Goal: Transaction & Acquisition: Purchase product/service

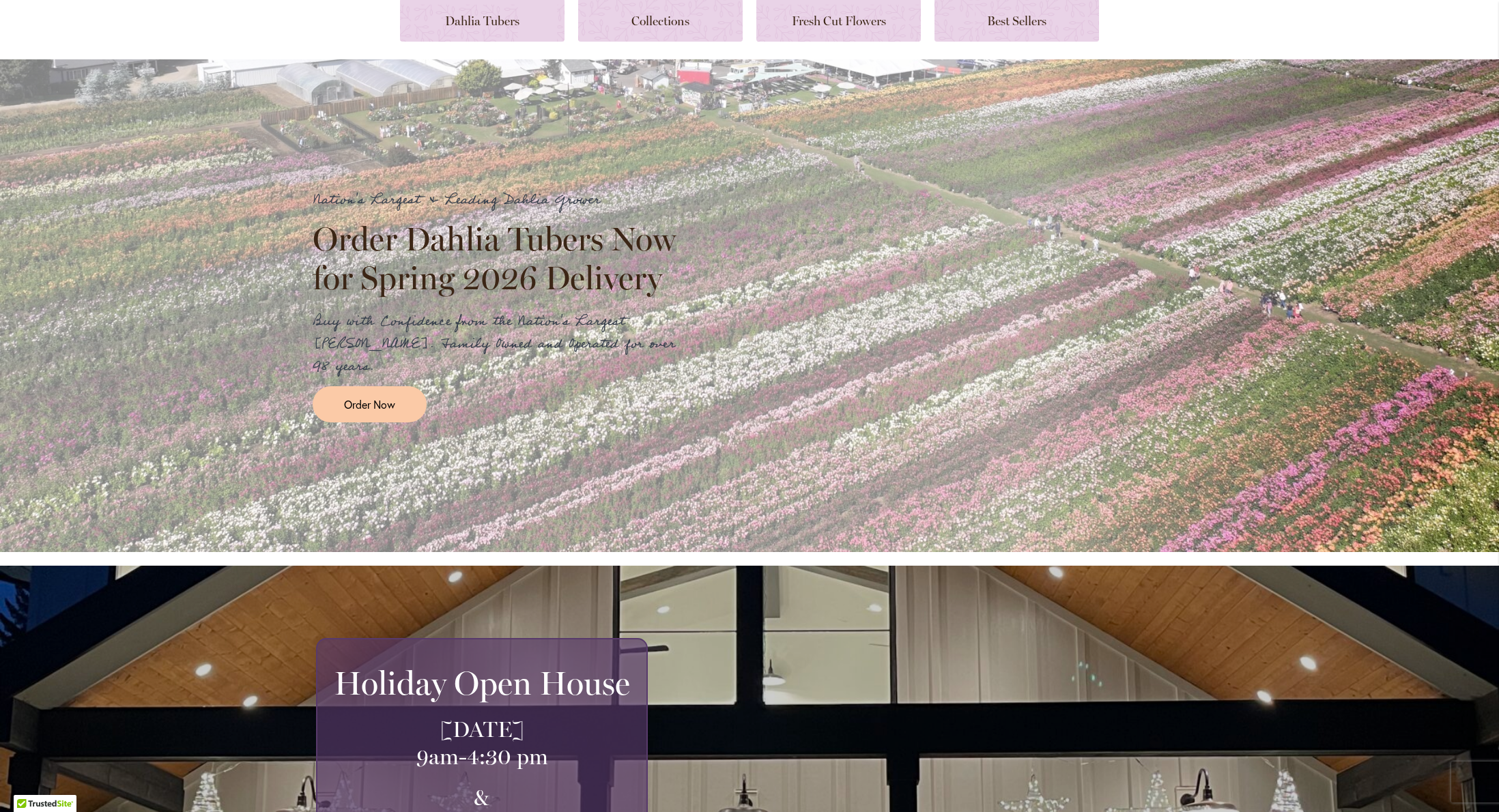
scroll to position [5, 0]
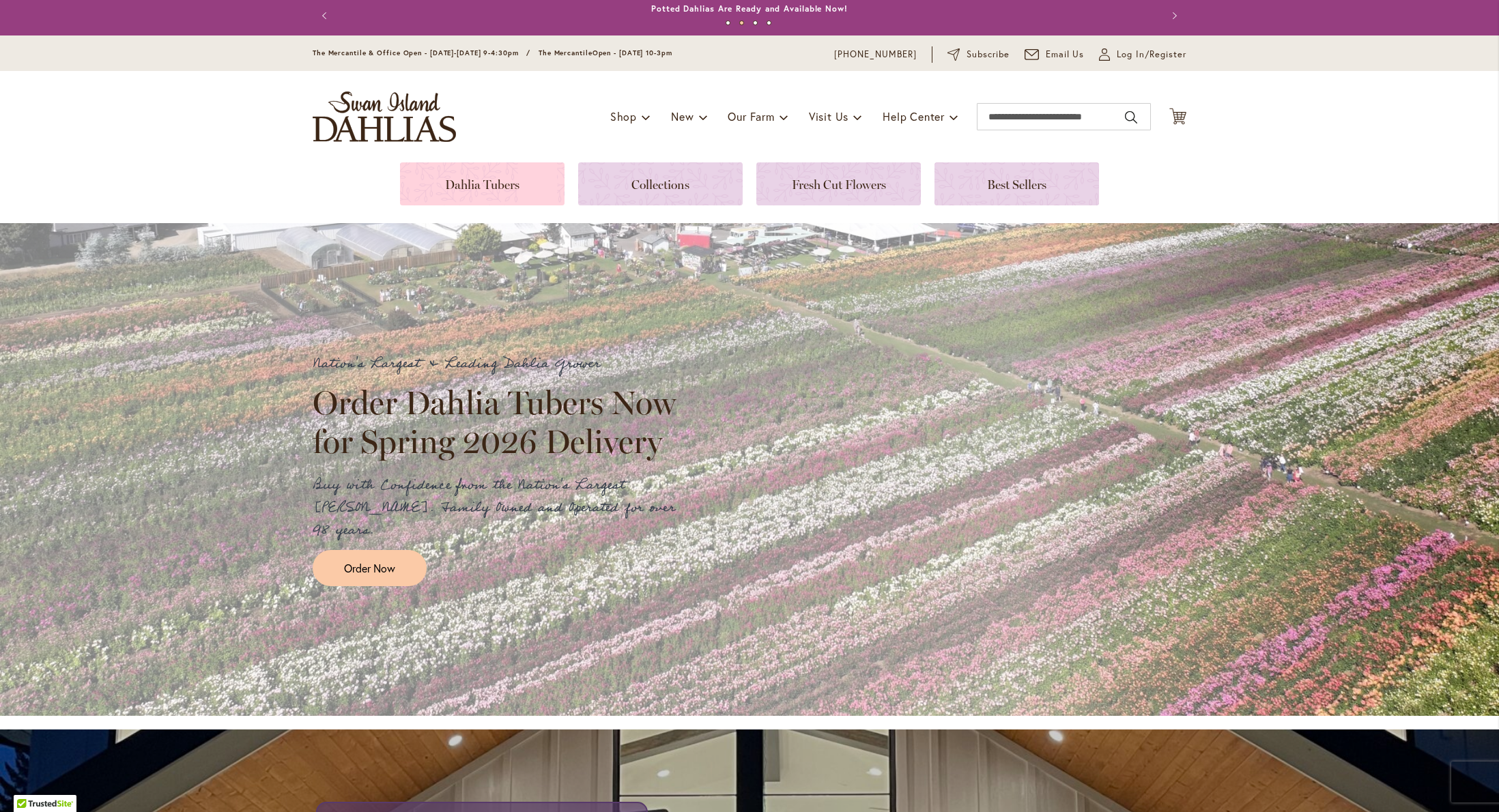
click at [512, 185] on link at bounding box center [483, 183] width 165 height 43
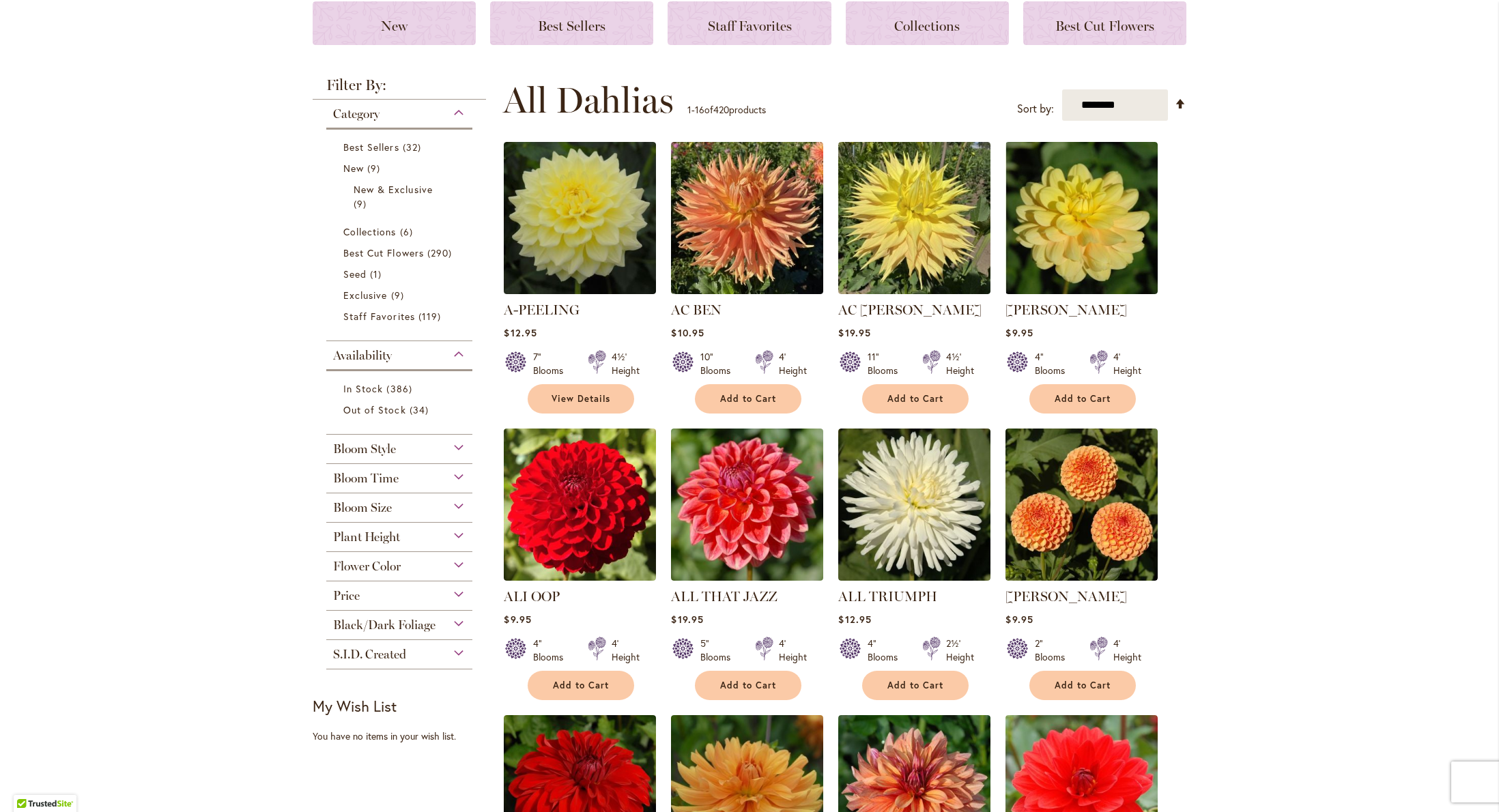
scroll to position [173, 0]
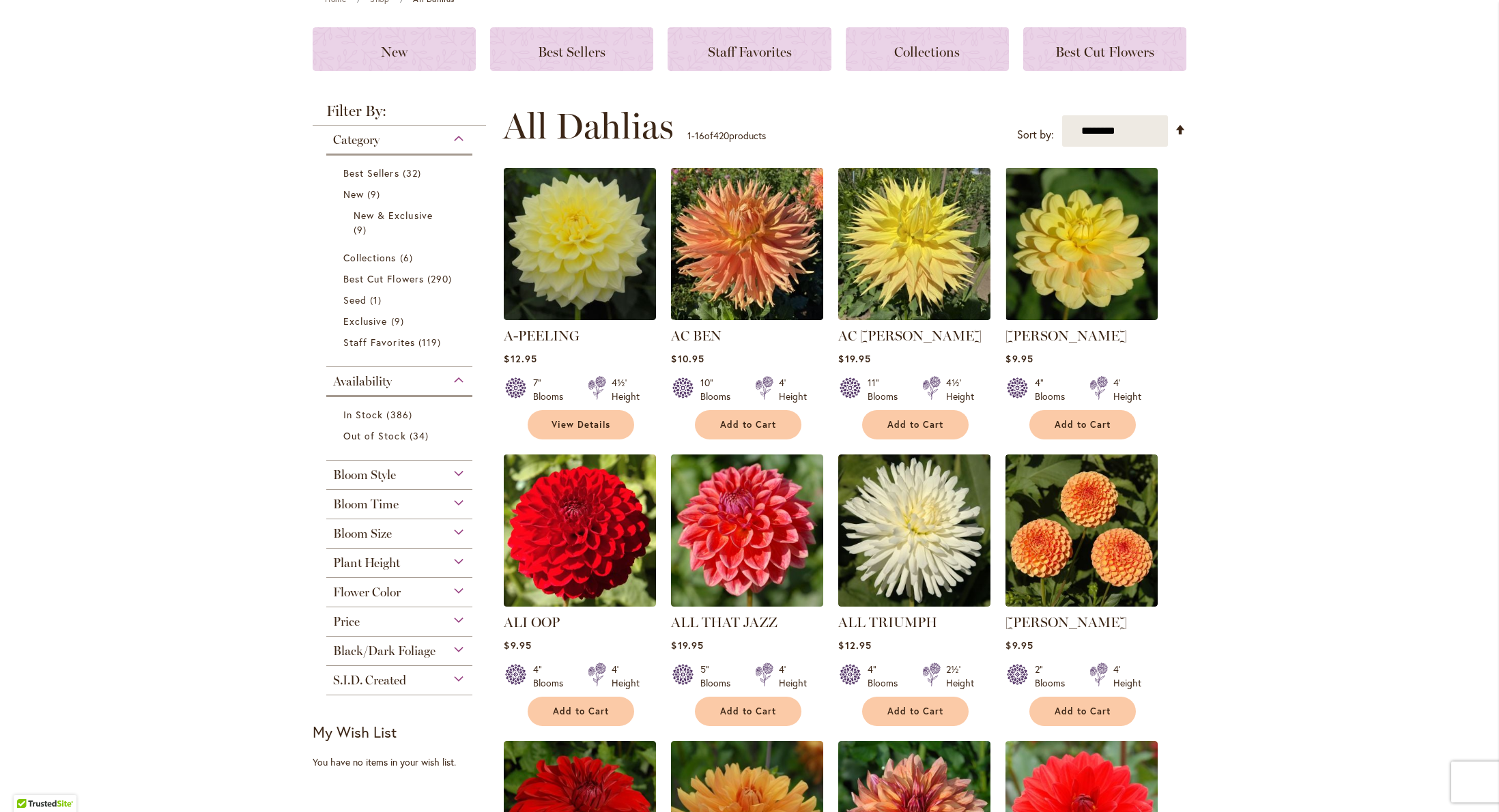
click at [426, 593] on div "Flower Color" at bounding box center [399, 588] width 146 height 22
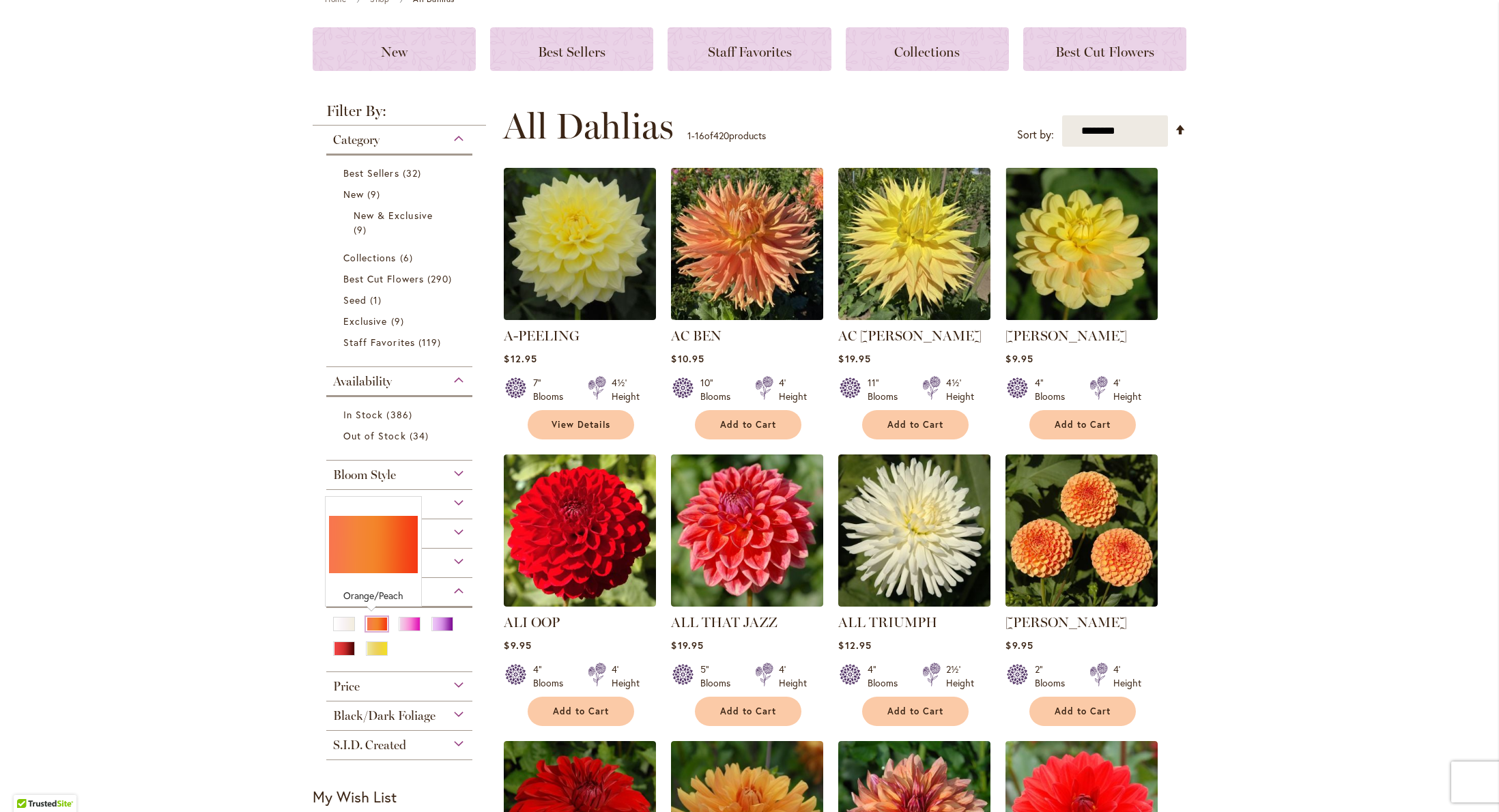
click at [366, 622] on div "Orange/Peach" at bounding box center [377, 623] width 22 height 14
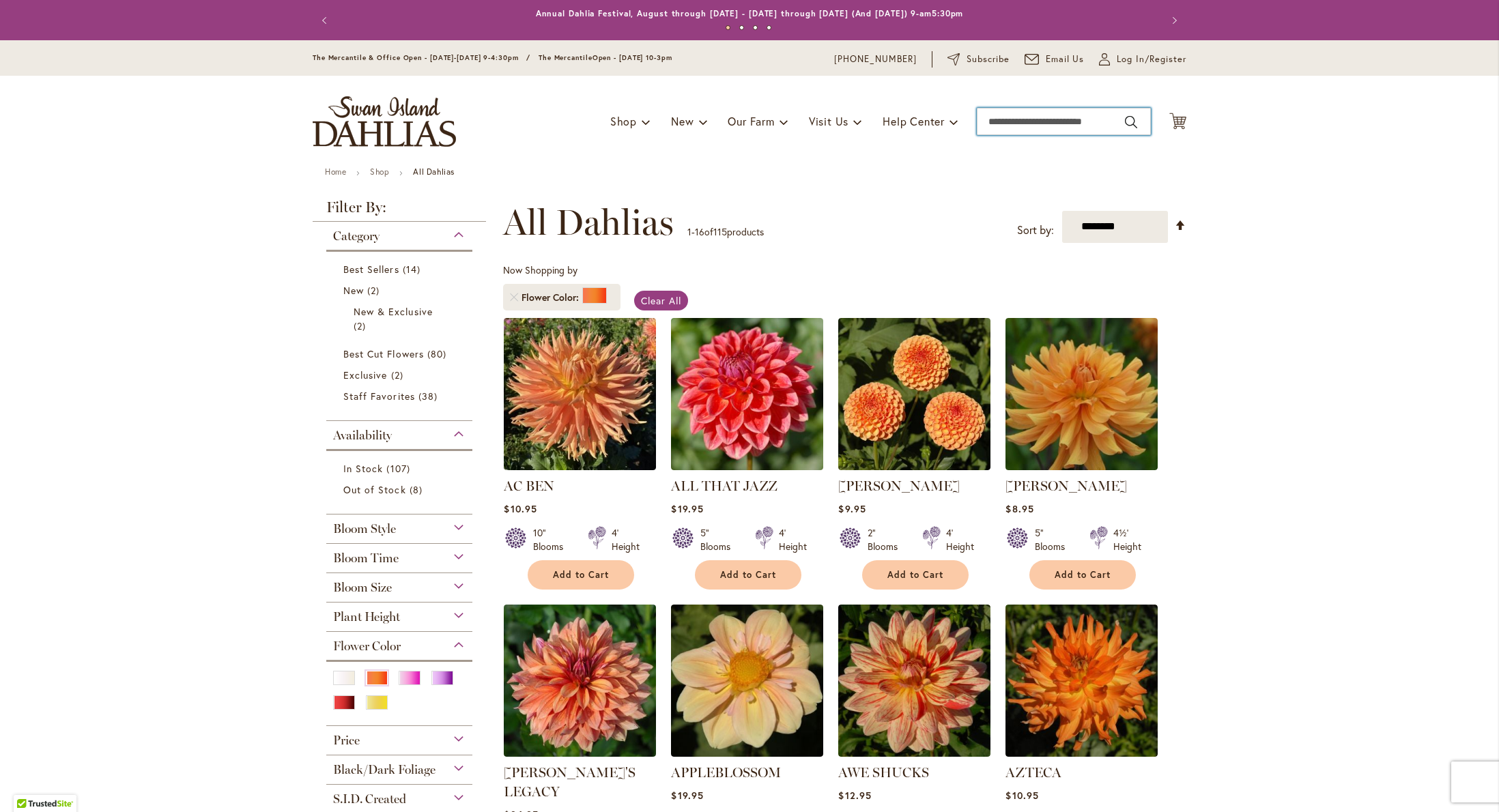
click at [1060, 127] on input "Search" at bounding box center [1064, 121] width 175 height 28
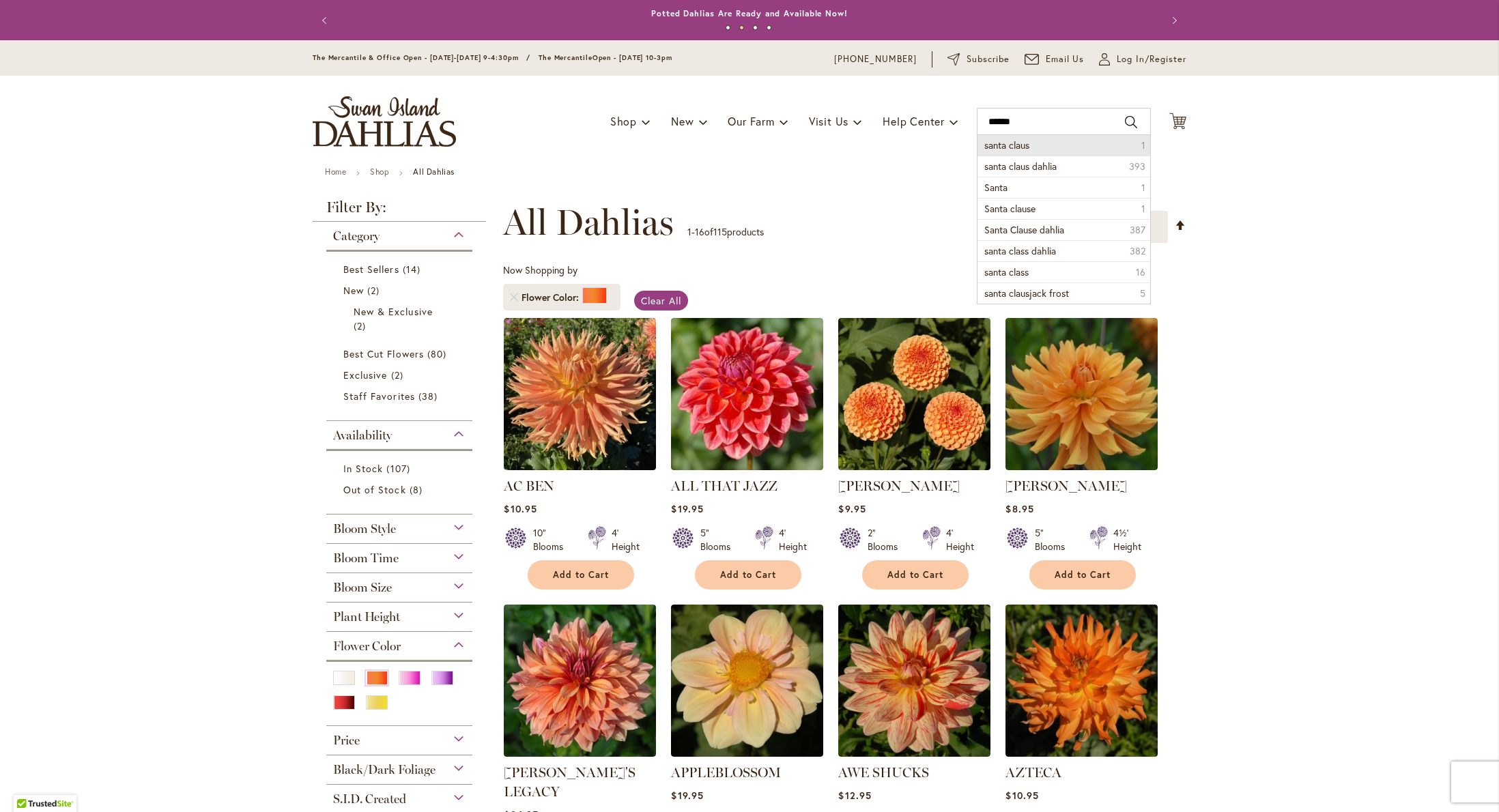
click at [1021, 152] on li "santa claus 1" at bounding box center [1063, 145] width 173 height 20
type input "**********"
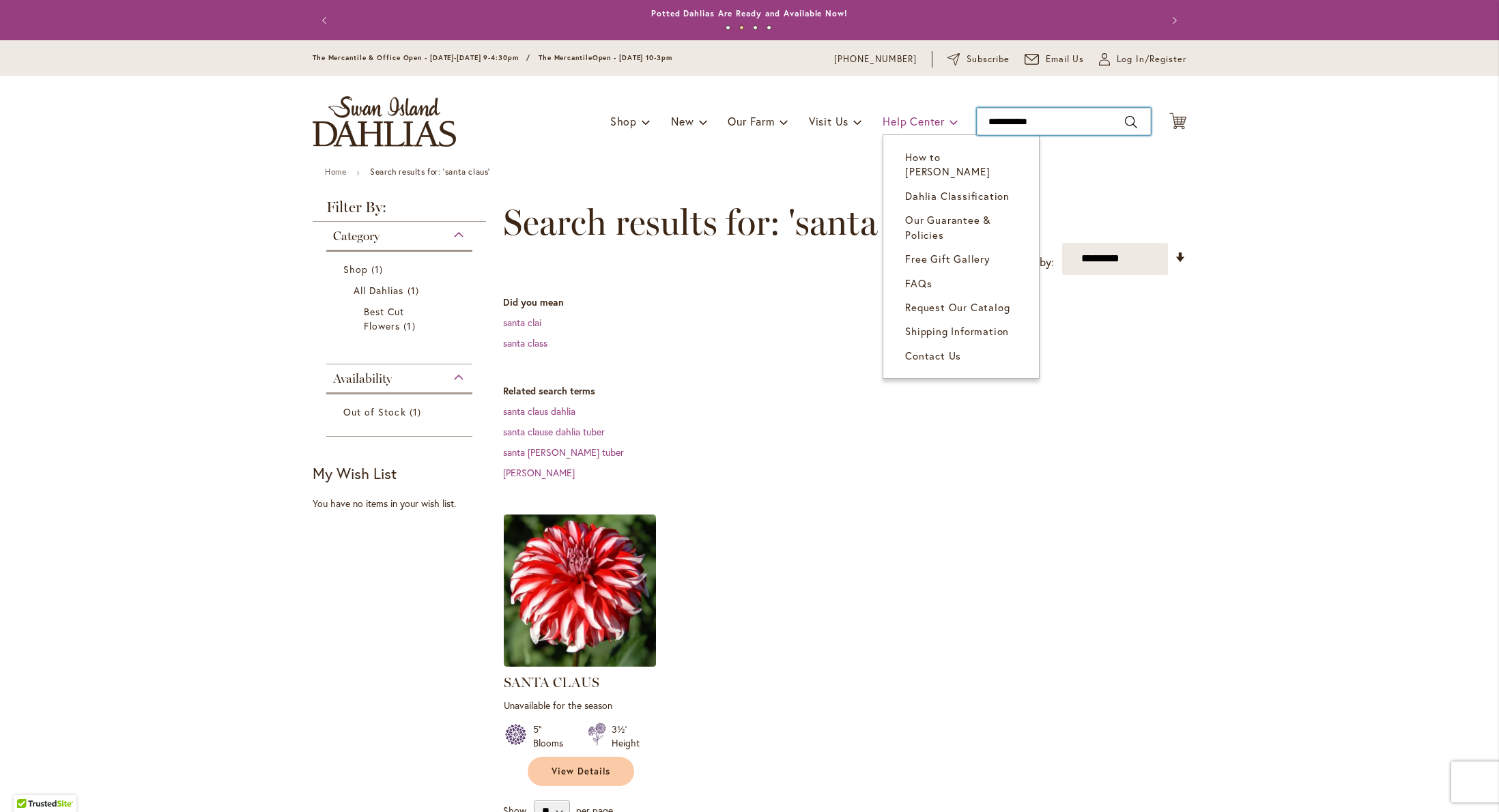
drag, startPoint x: 1045, startPoint y: 114, endPoint x: 934, endPoint y: 107, distance: 111.2
click at [934, 107] on div "Toggle Nav Shop Dahlia Tubers Collections Fresh Cut Dahlias Gardening Supplies …" at bounding box center [750, 121] width 901 height 91
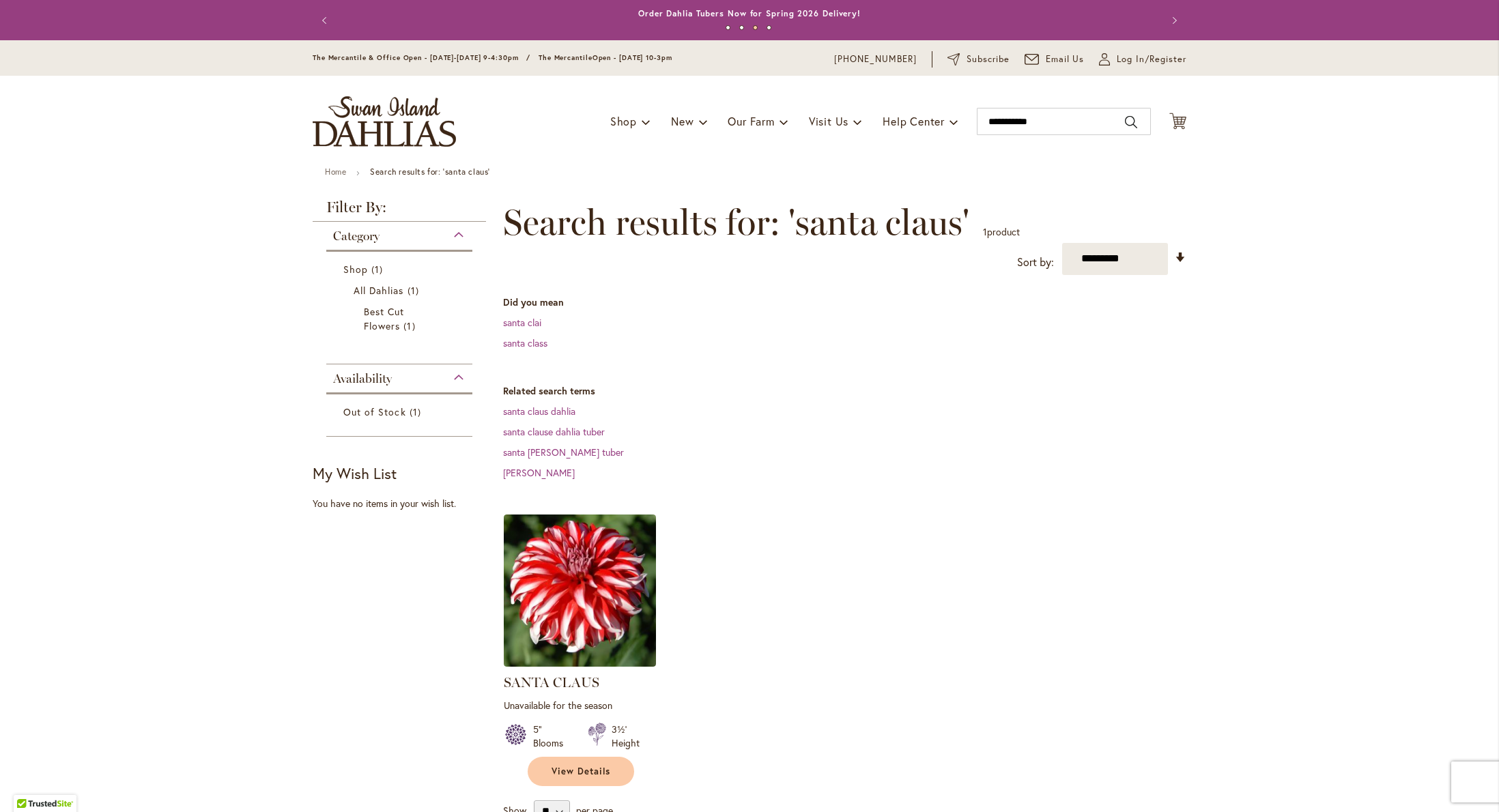
type input "**********"
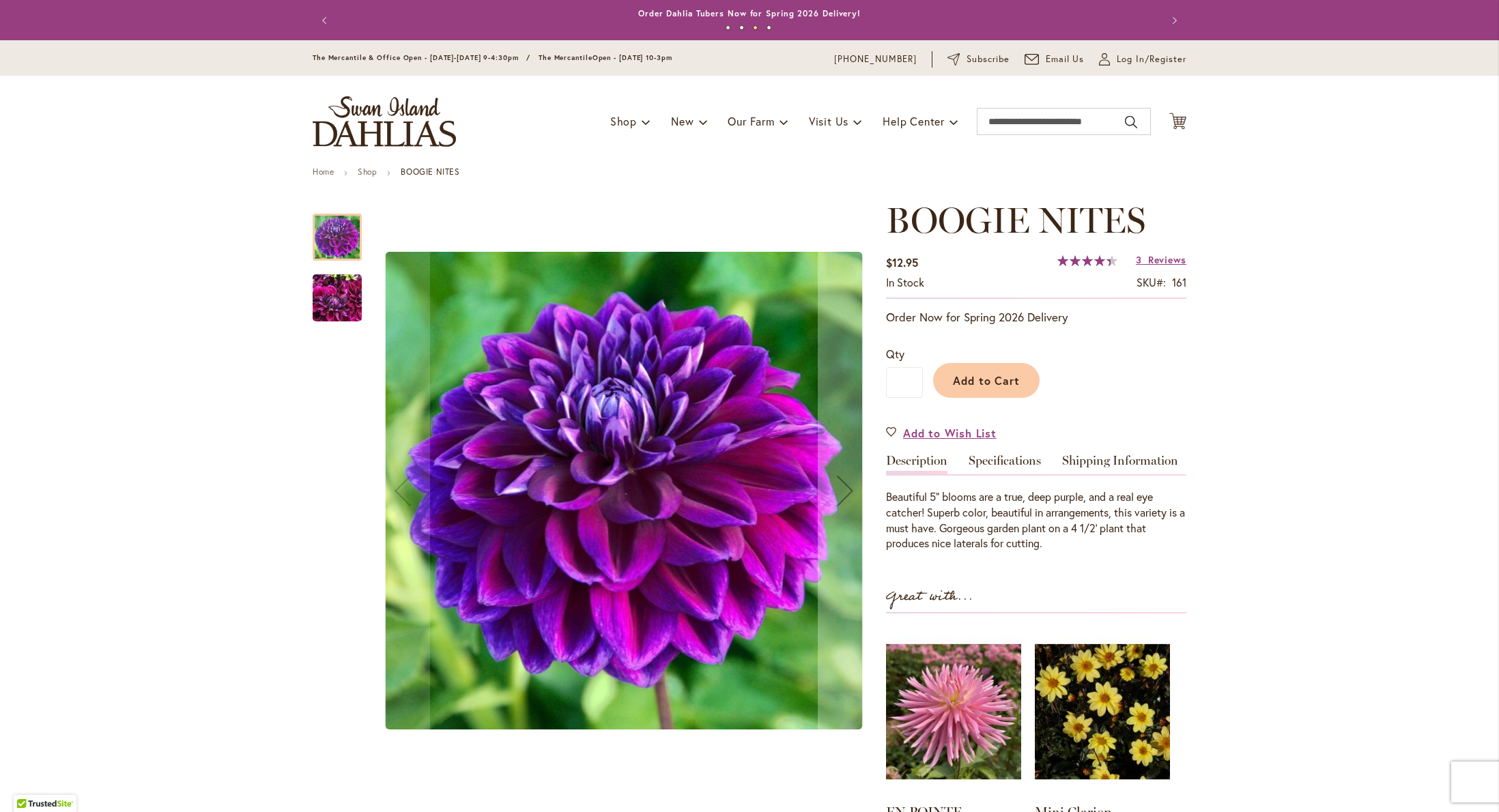
click at [332, 299] on img "BOOGIE NITES" at bounding box center [338, 298] width 50 height 66
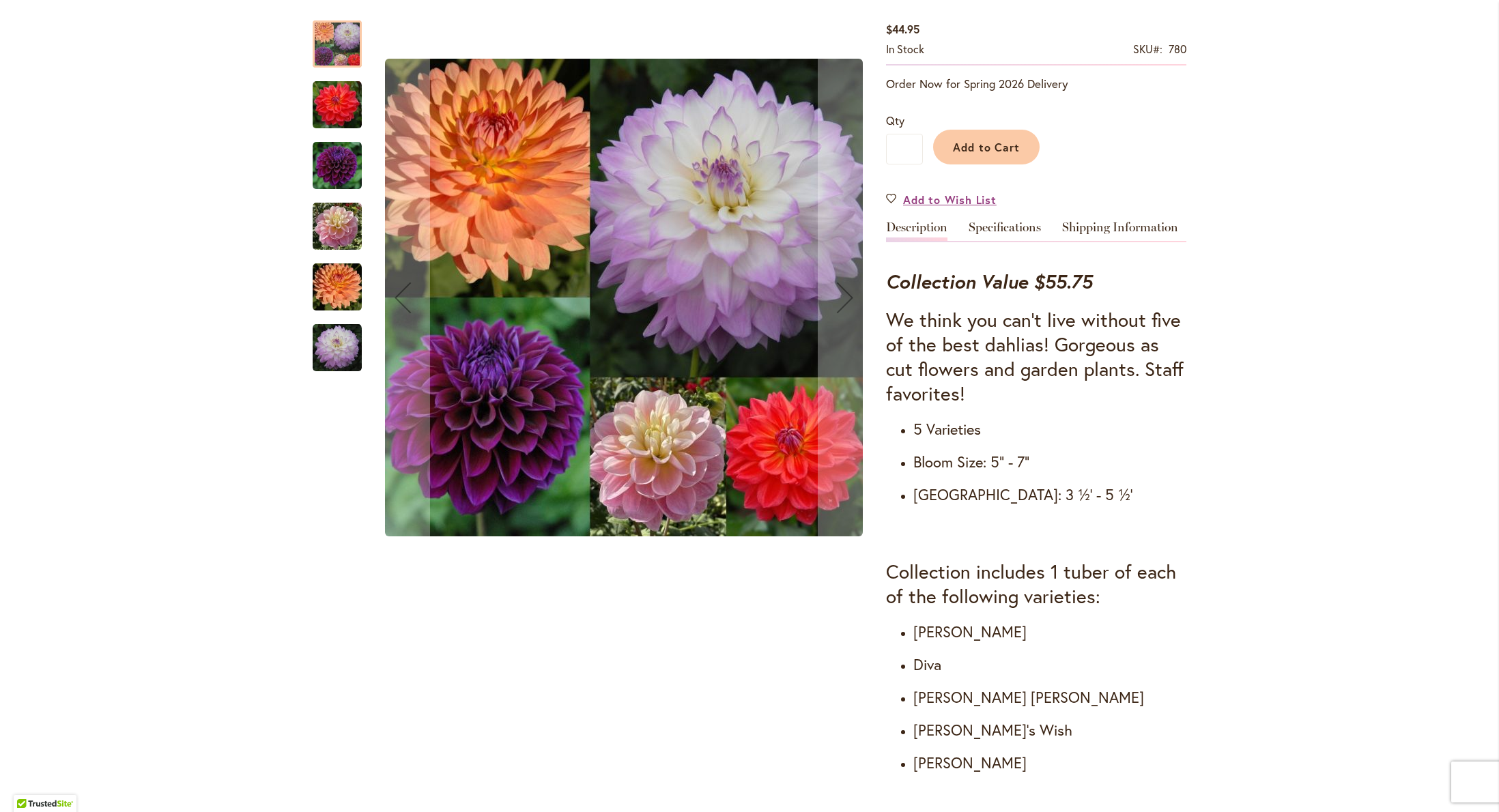
scroll to position [266, 0]
